Goal: Transaction & Acquisition: Purchase product/service

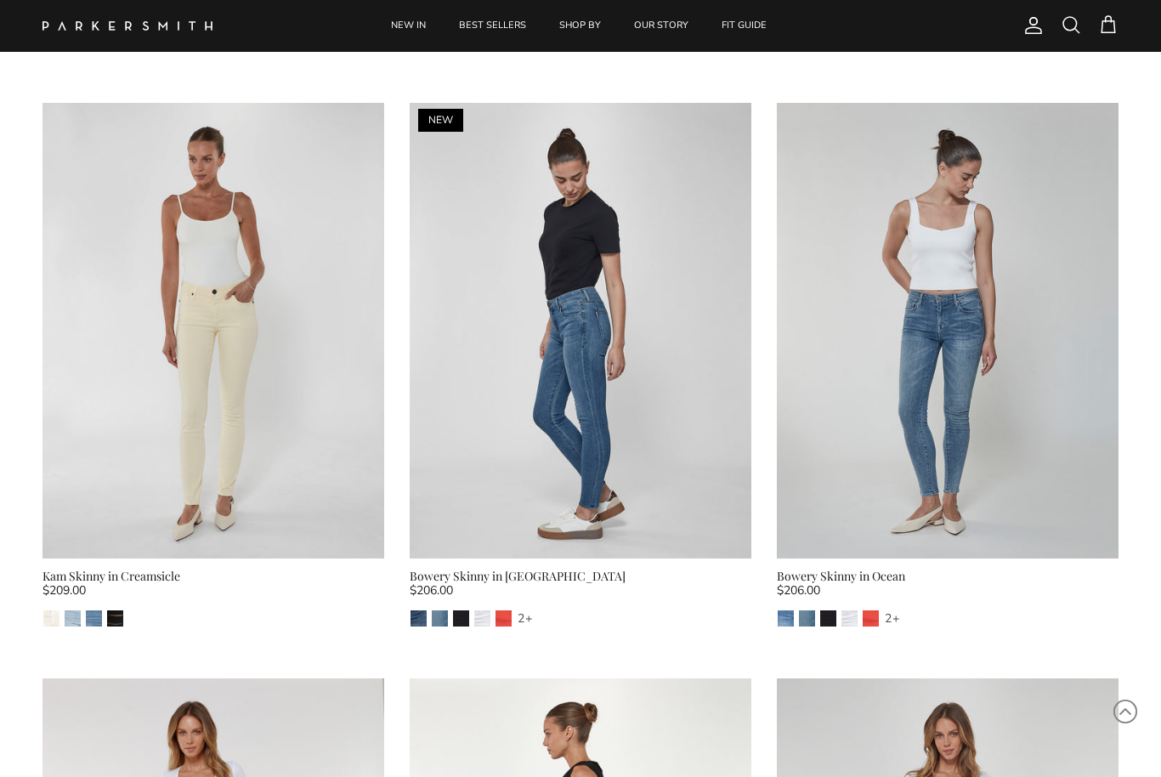
scroll to position [4679, 0]
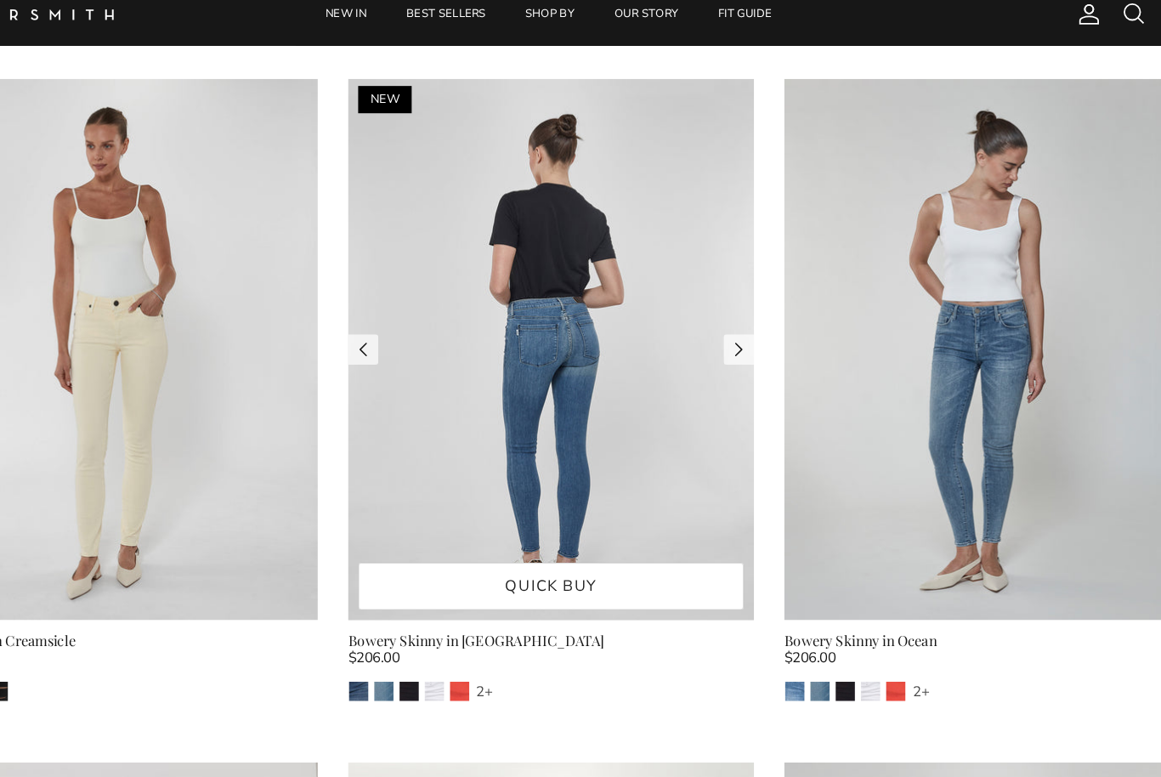
click at [410, 407] on img at bounding box center [581, 307] width 342 height 455
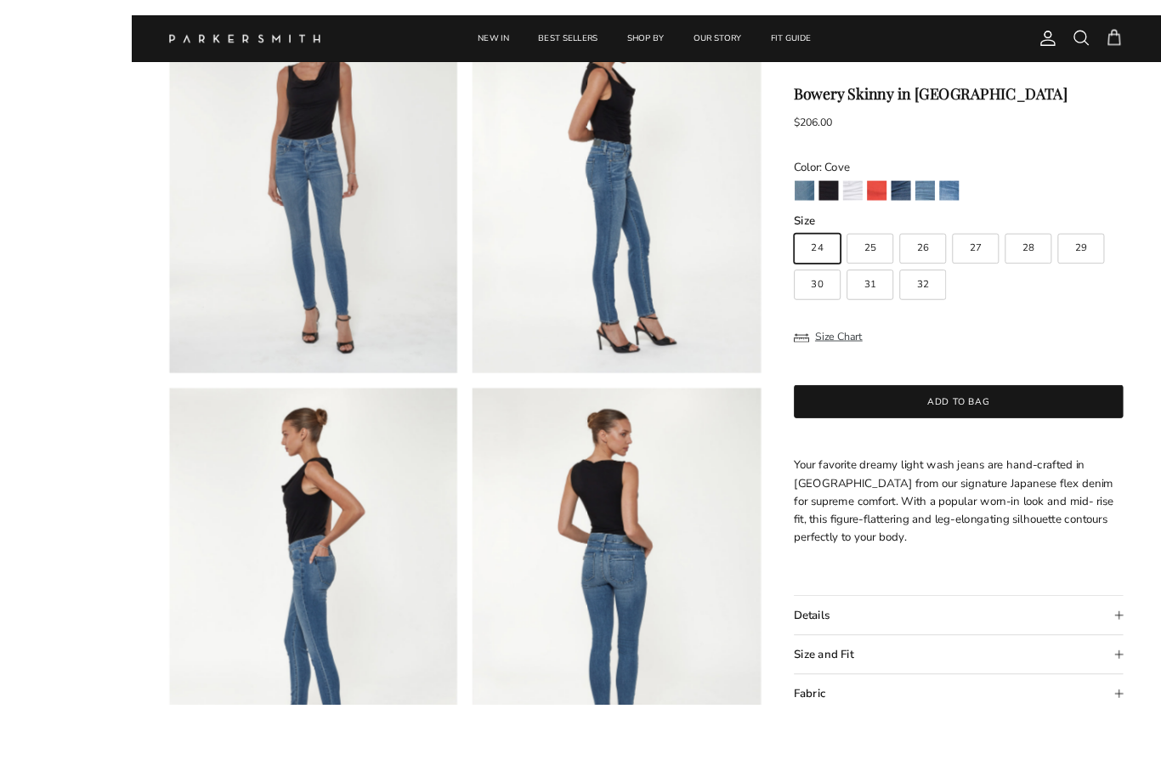
scroll to position [19, 0]
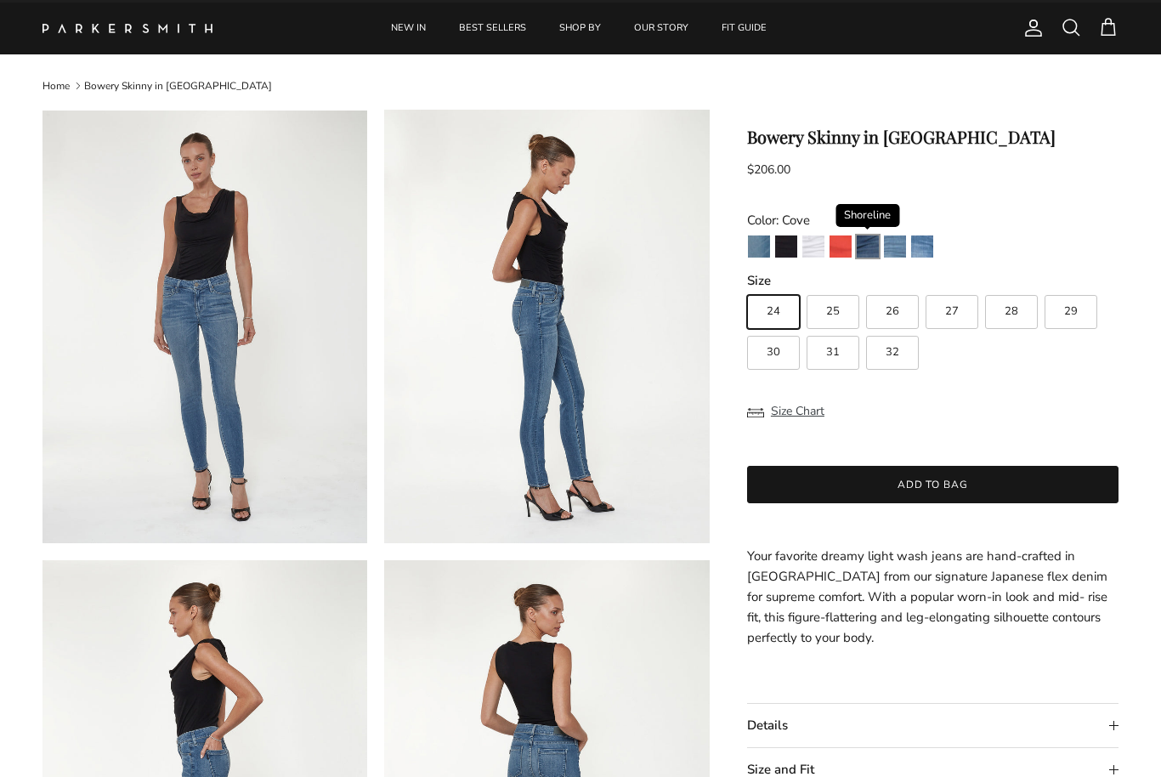
click at [870, 248] on img "Shoreline" at bounding box center [868, 246] width 22 height 22
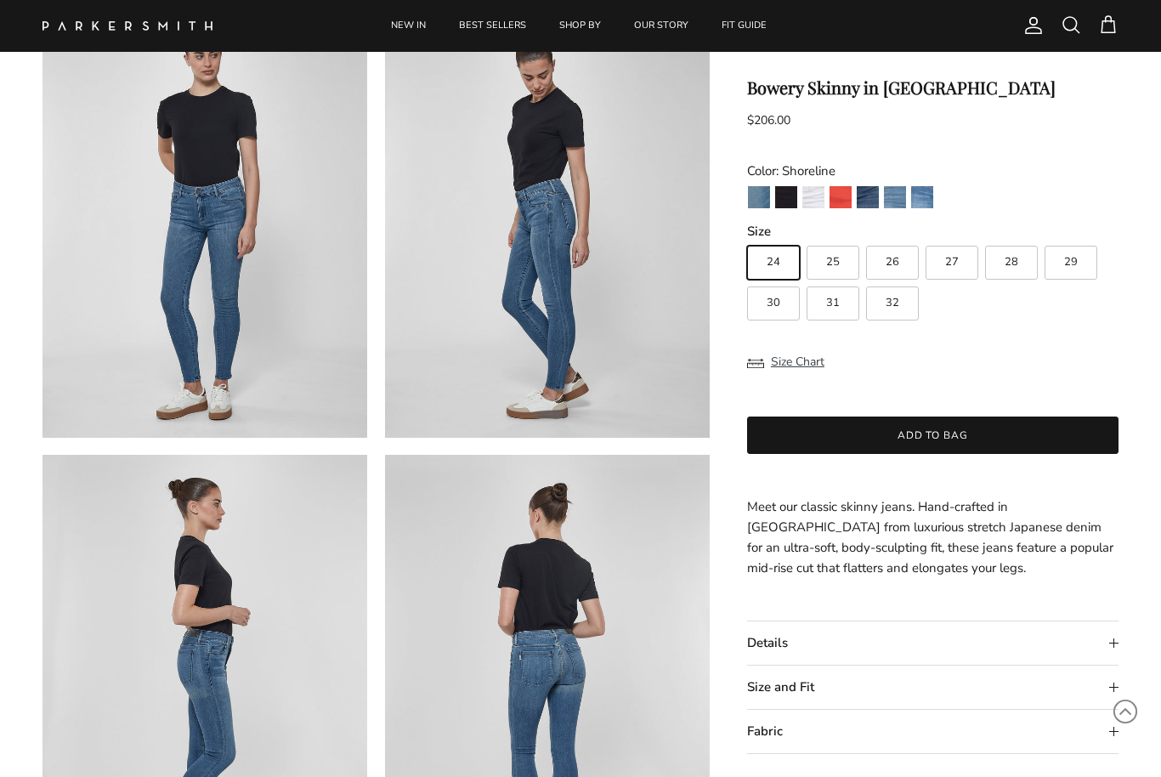
scroll to position [146, 0]
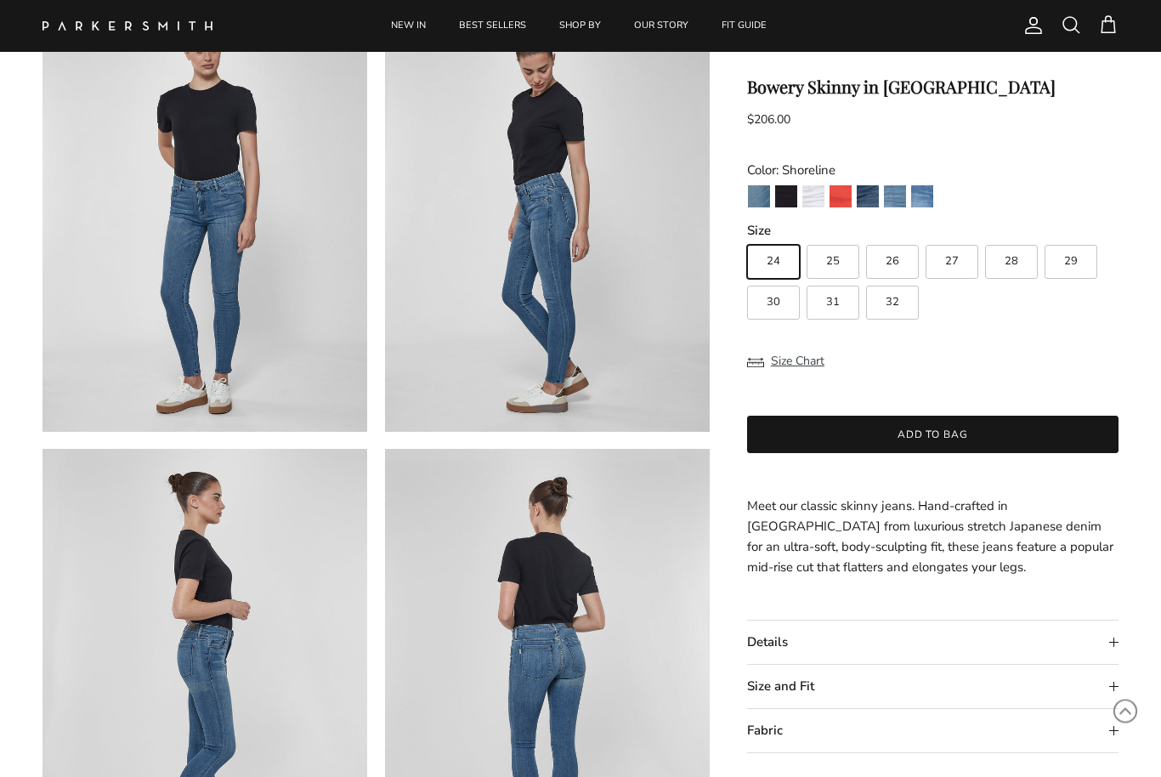
click at [970, 646] on summary "Details" at bounding box center [932, 642] width 371 height 43
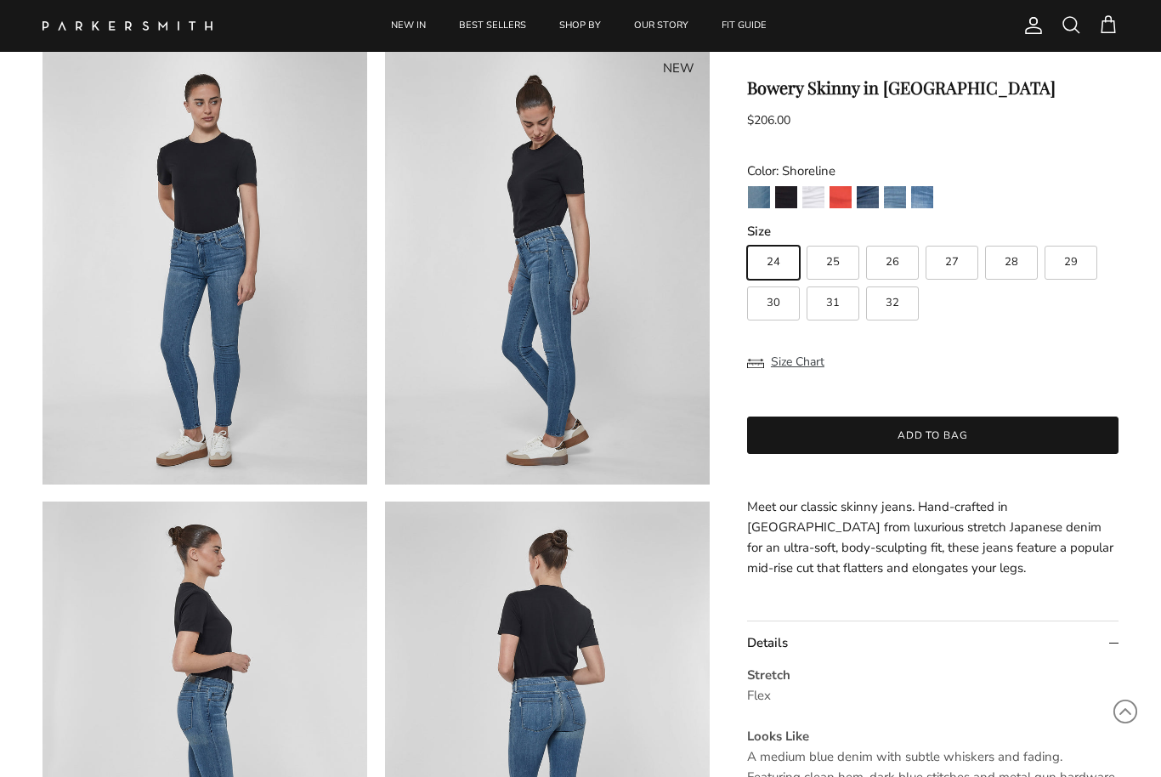
scroll to position [0, 0]
